Goal: Use online tool/utility: Utilize a website feature to perform a specific function

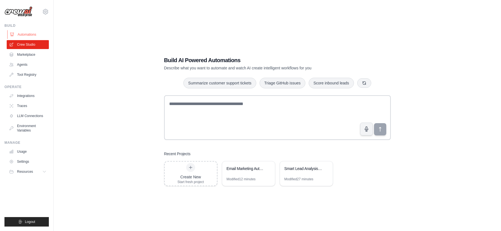
click at [30, 34] on link "Automations" at bounding box center [28, 34] width 42 height 9
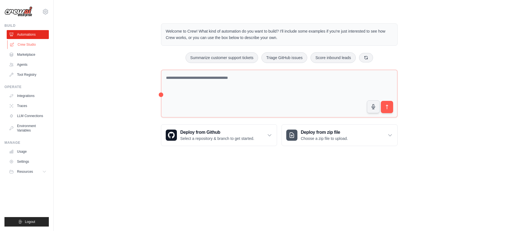
click at [31, 41] on link "Crew Studio" at bounding box center [28, 44] width 42 height 9
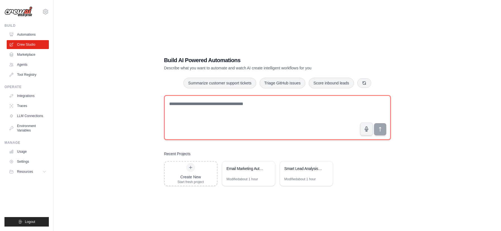
click at [197, 110] on textarea at bounding box center [277, 117] width 227 height 45
